Goal: Find specific page/section: Find specific page/section

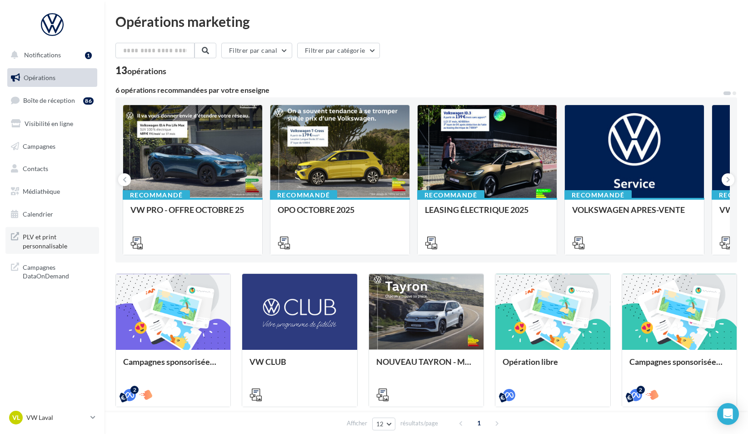
click at [52, 243] on span "PLV et print personnalisable" at bounding box center [58, 241] width 71 height 20
click at [146, 49] on input "text" at bounding box center [155, 50] width 80 height 15
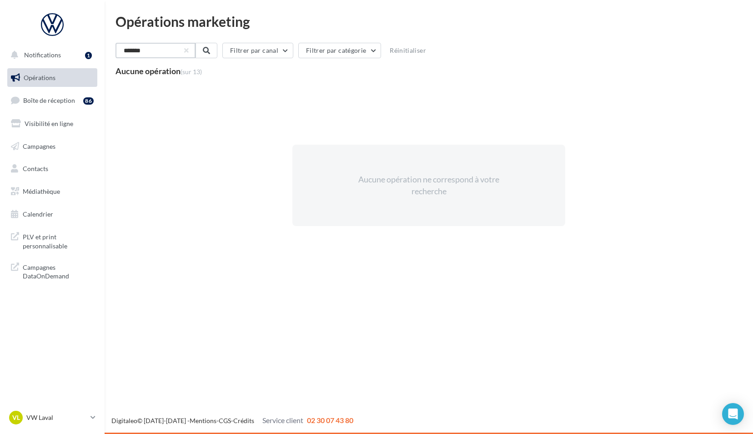
type input "*******"
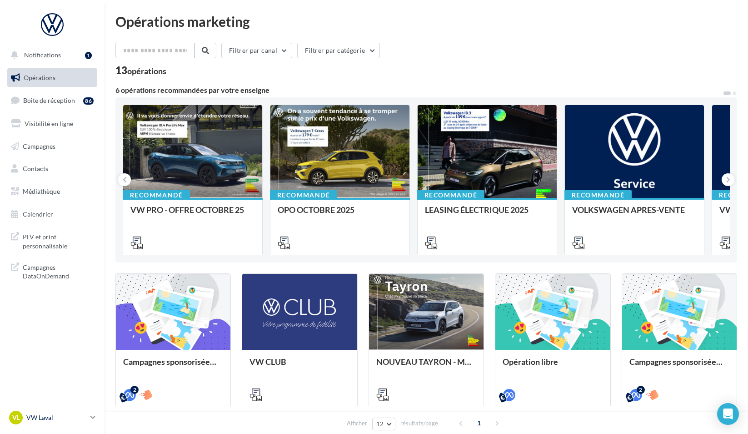
click at [69, 418] on p "VW Laval" at bounding box center [56, 417] width 60 height 9
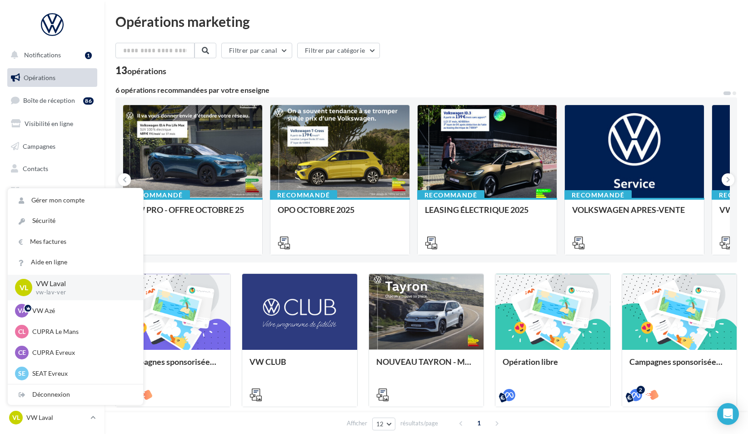
click at [472, 40] on div "Opérations marketing Filtrer par canal Filtrer par catégorie 13 opérations 6 op…" at bounding box center [426, 298] width 622 height 567
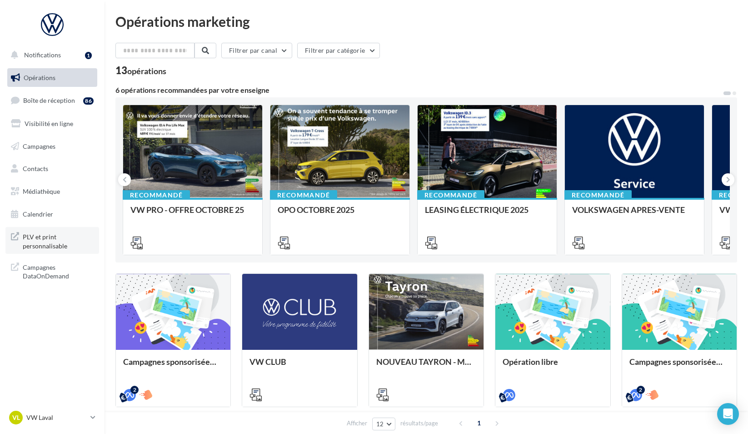
click at [70, 248] on span "PLV et print personnalisable" at bounding box center [58, 241] width 71 height 20
